Goal: Task Accomplishment & Management: Manage account settings

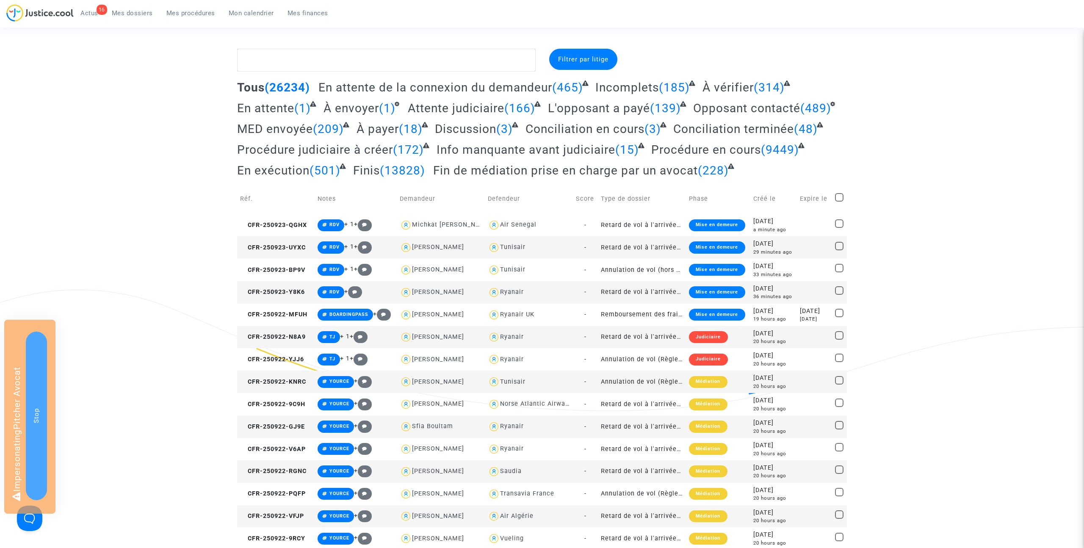
click at [140, 14] on span "Mes dossiers" at bounding box center [132, 13] width 41 height 8
click at [715, 86] on span "À vérifier" at bounding box center [727, 87] width 51 height 14
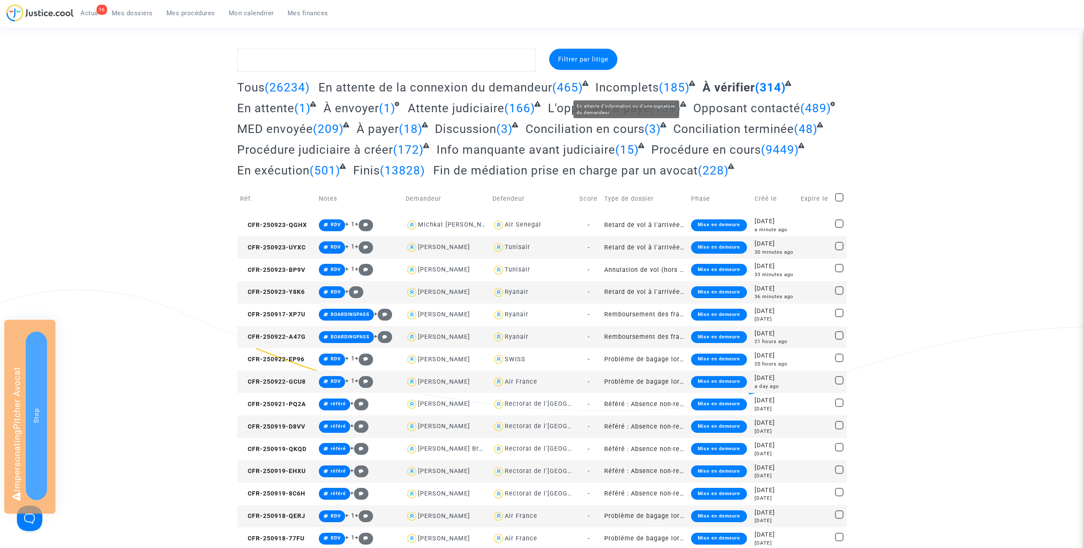
click at [633, 86] on span "Incomplets" at bounding box center [627, 87] width 64 height 14
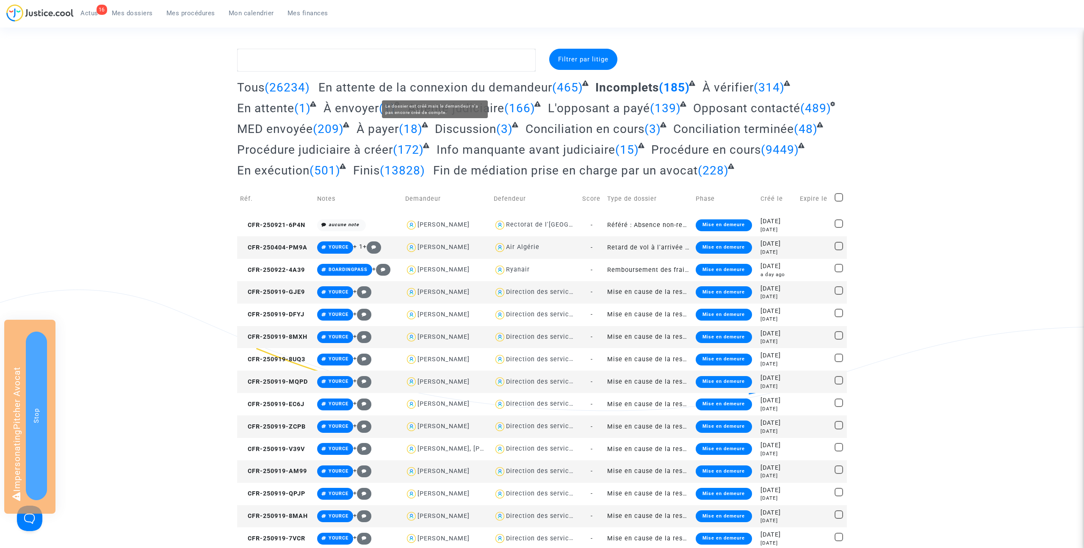
click at [520, 86] on span "En attente de la connexion du demandeur" at bounding box center [435, 87] width 234 height 14
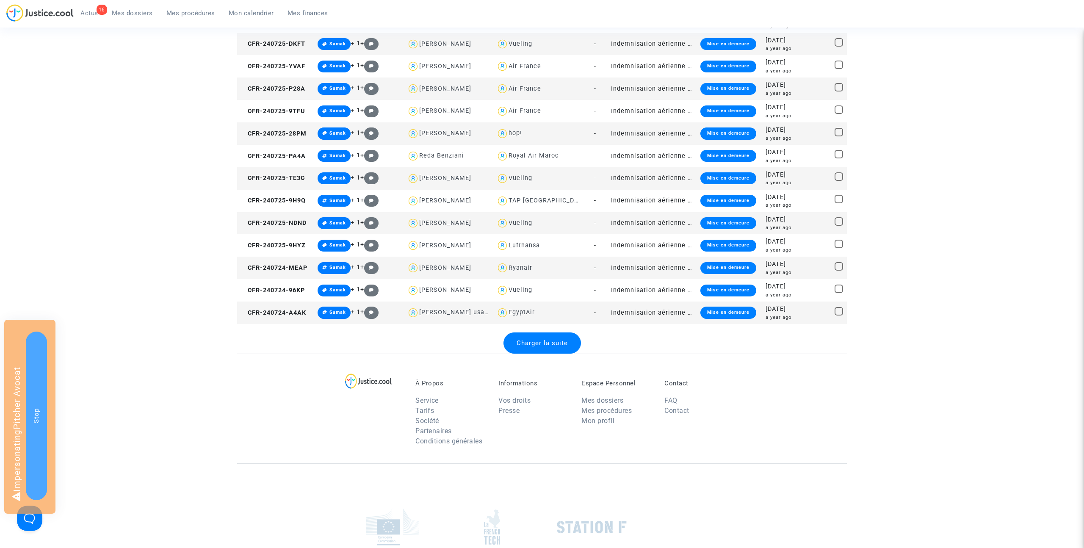
scroll to position [1062, 0]
